Goal: Book appointment/travel/reservation

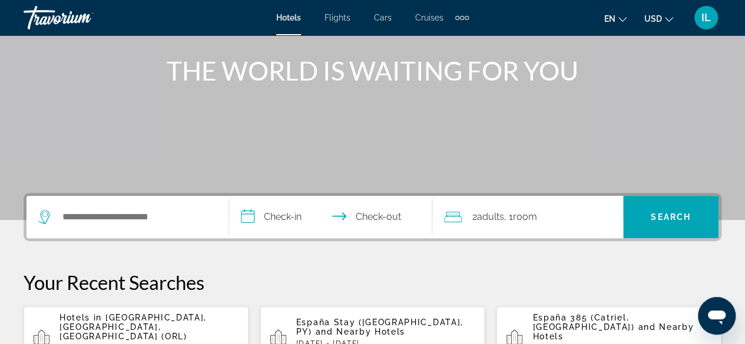
scroll to position [149, 0]
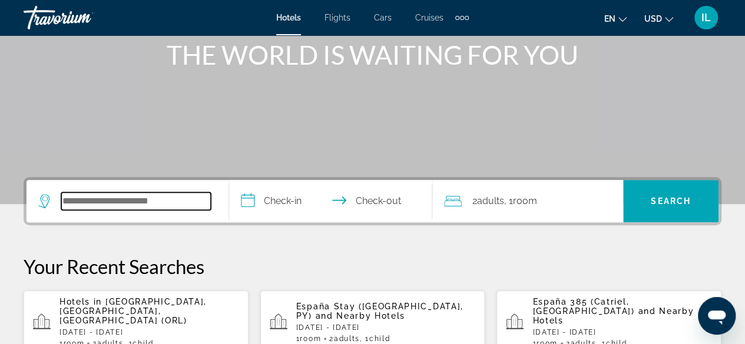
click at [61, 197] on input "Search widget" at bounding box center [136, 201] width 150 height 18
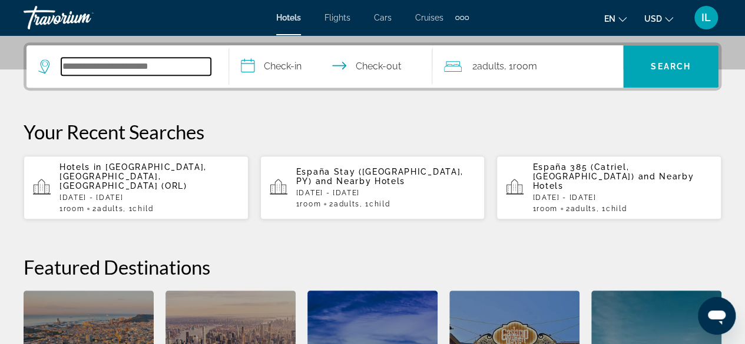
scroll to position [287, 0]
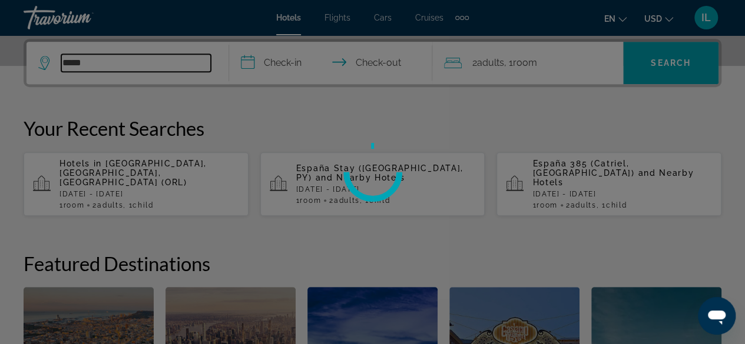
type input "*****"
click at [168, 216] on div at bounding box center [372, 172] width 745 height 344
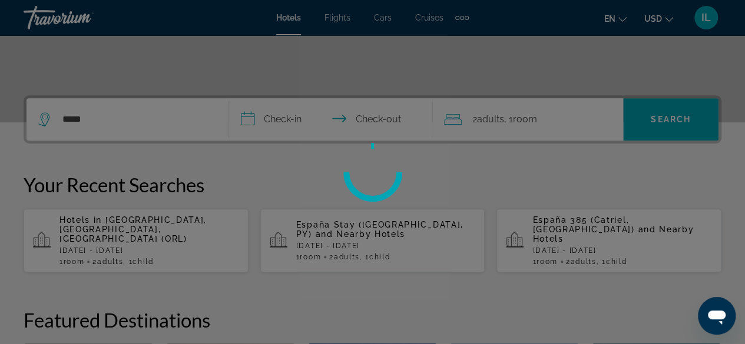
scroll to position [184, 0]
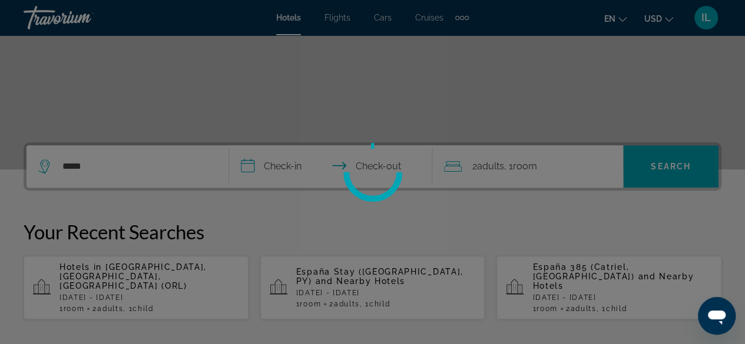
click at [87, 164] on div at bounding box center [372, 172] width 745 height 344
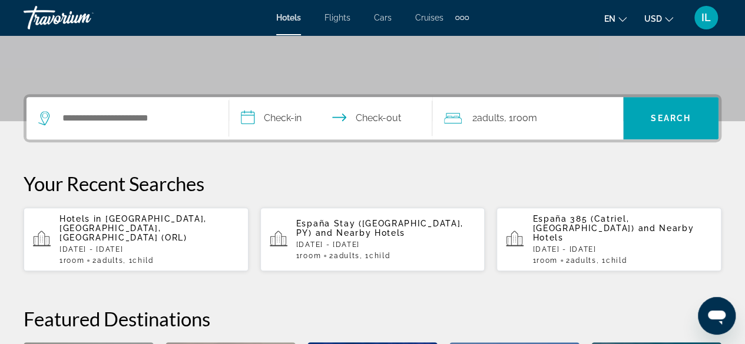
scroll to position [204, 0]
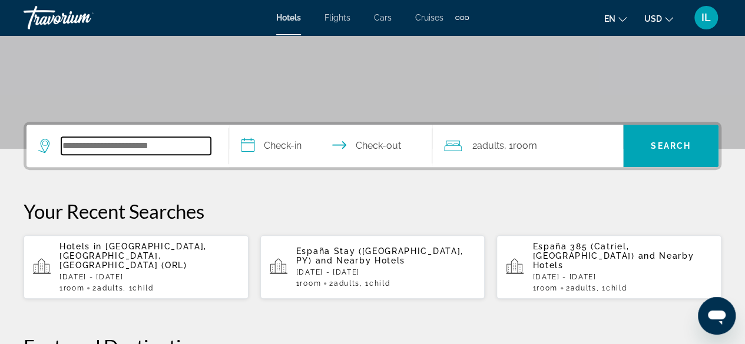
click at [64, 138] on input "Search widget" at bounding box center [136, 146] width 150 height 18
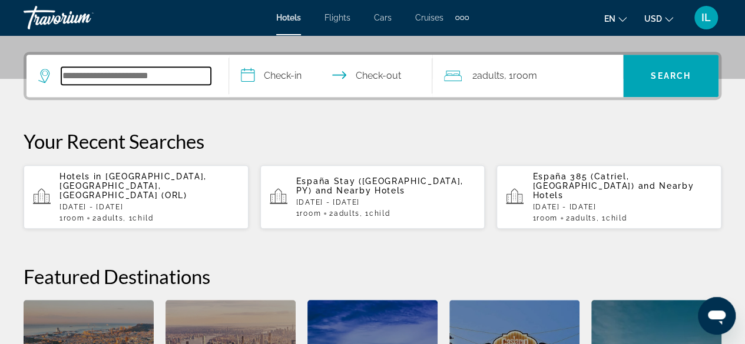
scroll to position [287, 0]
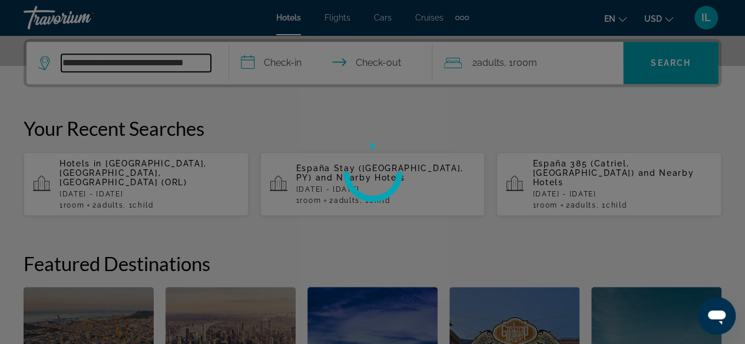
type input "**********"
click at [275, 66] on div at bounding box center [372, 172] width 745 height 344
click at [275, 64] on div at bounding box center [372, 172] width 745 height 344
click at [286, 60] on div at bounding box center [372, 172] width 745 height 344
click at [698, 70] on div at bounding box center [372, 172] width 745 height 344
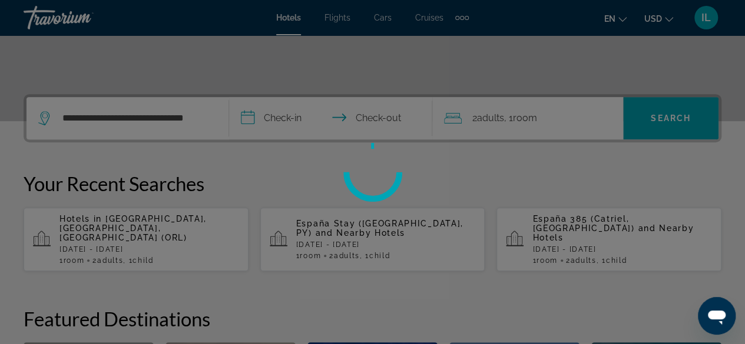
scroll to position [233, 0]
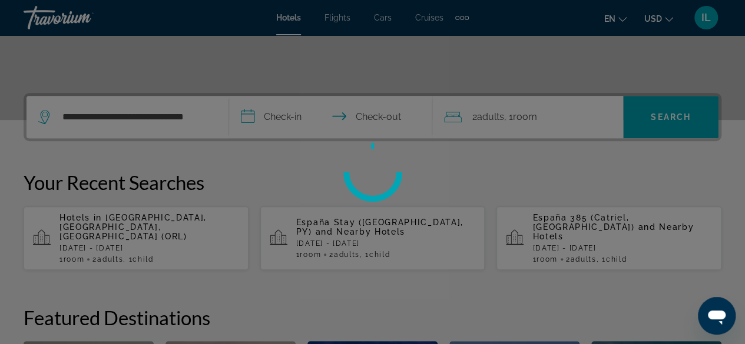
click at [211, 116] on div at bounding box center [372, 172] width 745 height 344
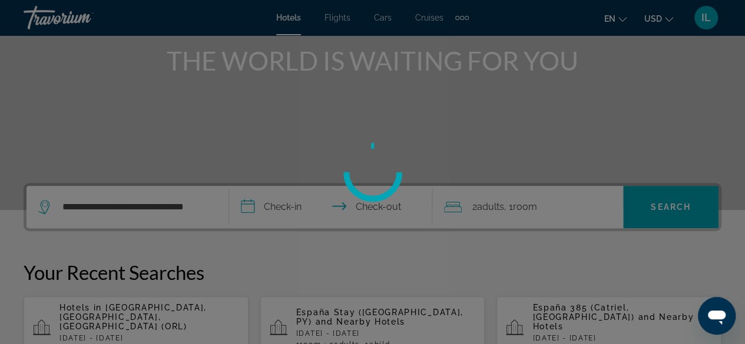
scroll to position [0, 0]
